Goal: Find specific page/section: Find specific page/section

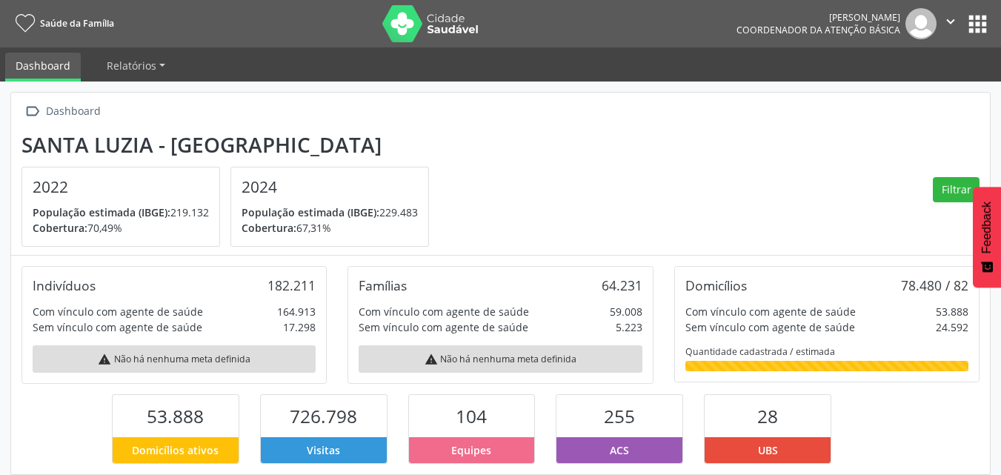
click at [969, 27] on button "apps" at bounding box center [978, 24] width 26 height 26
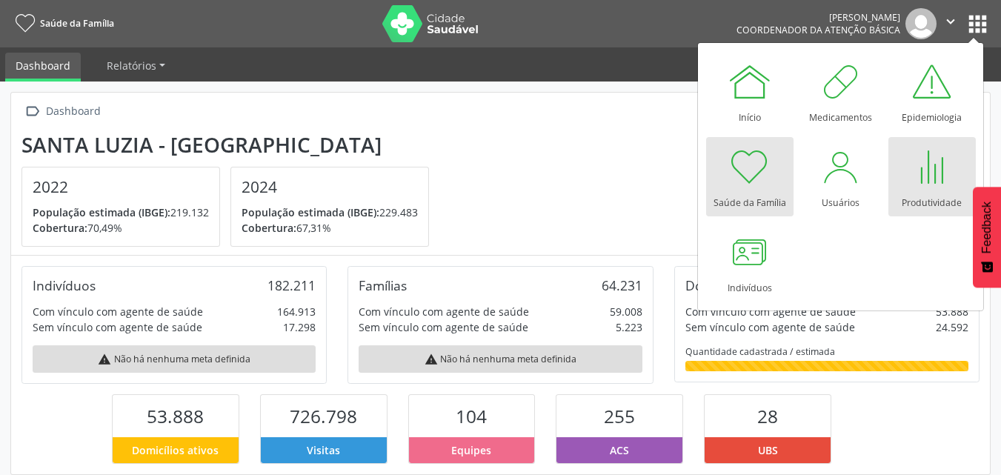
click at [925, 173] on div at bounding box center [932, 167] width 44 height 44
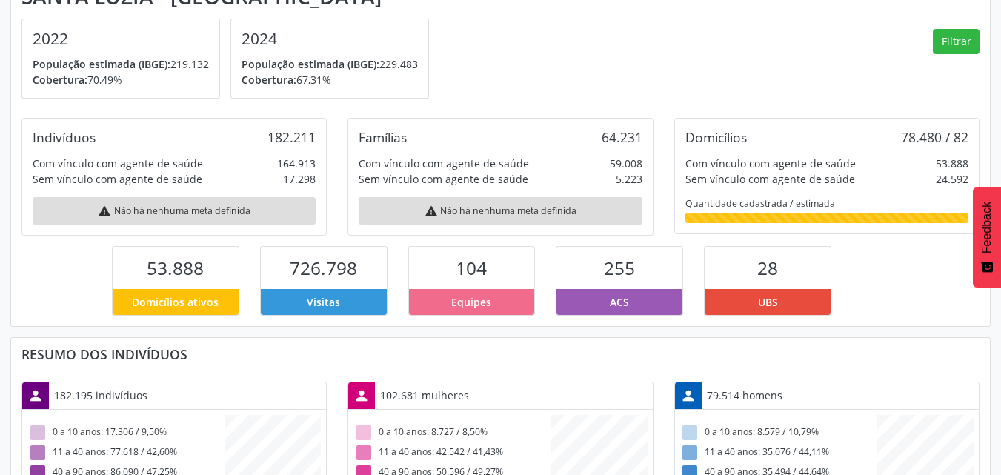
scroll to position [222, 0]
